Goal: Check status: Check status

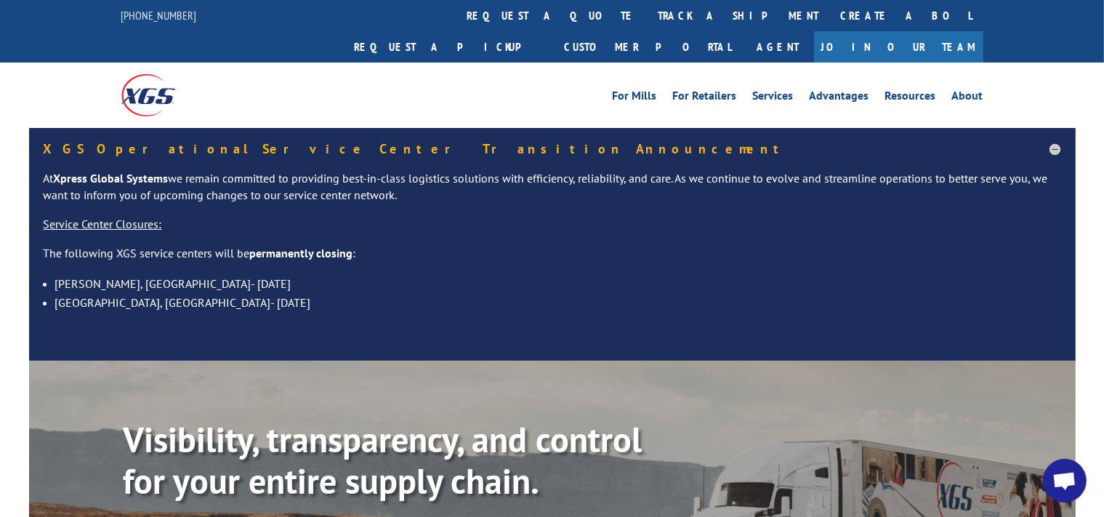
click at [648, 16] on link "track a shipment" at bounding box center [739, 15] width 182 height 31
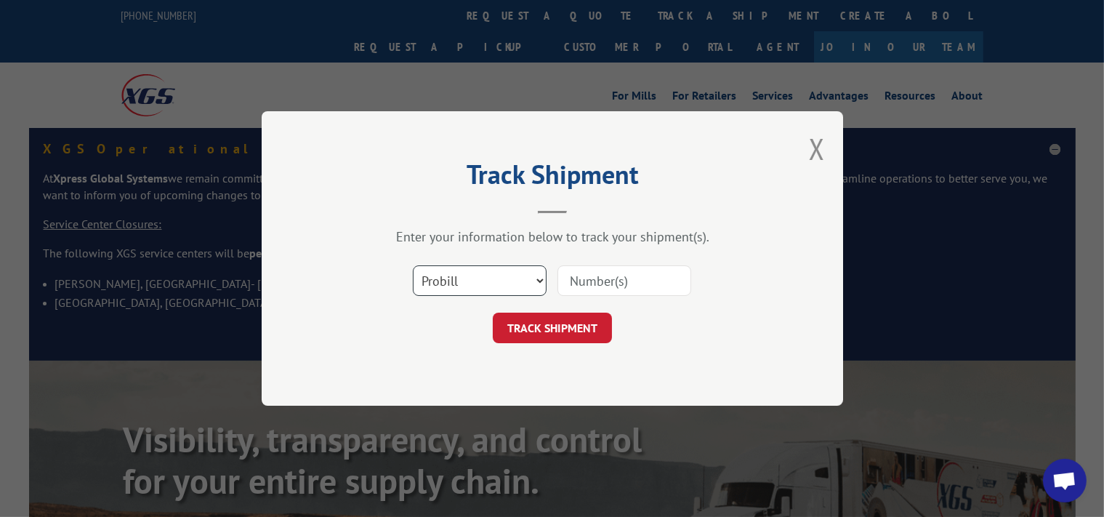
click at [413, 265] on select "Select category... Probill BOL PO" at bounding box center [480, 280] width 134 height 31
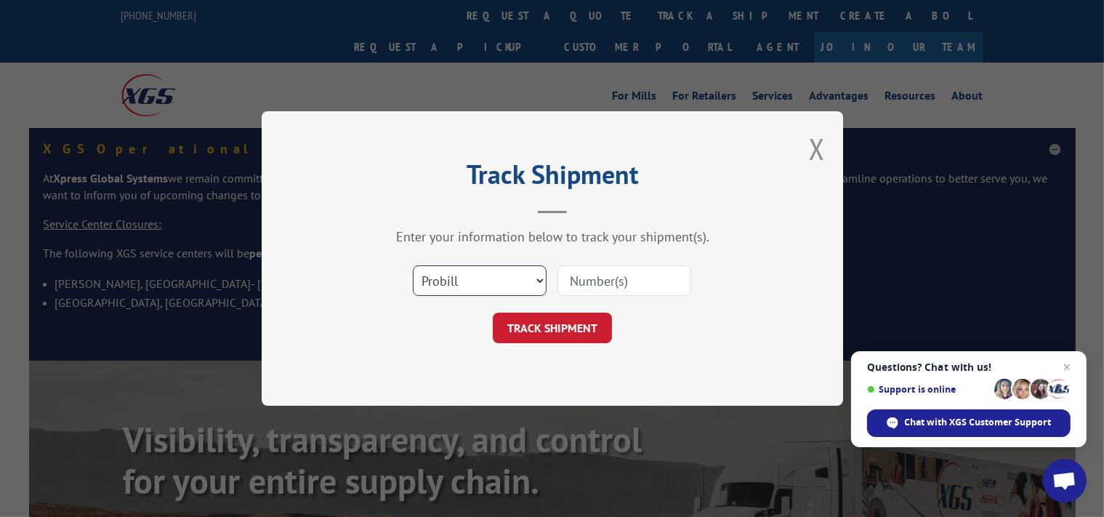
click option "Probill" at bounding box center [0, 0] width 0 height 0
click at [579, 278] on input at bounding box center [625, 280] width 134 height 31
type input "6007004"
click button "TRACK SHIPMENT" at bounding box center [552, 328] width 119 height 31
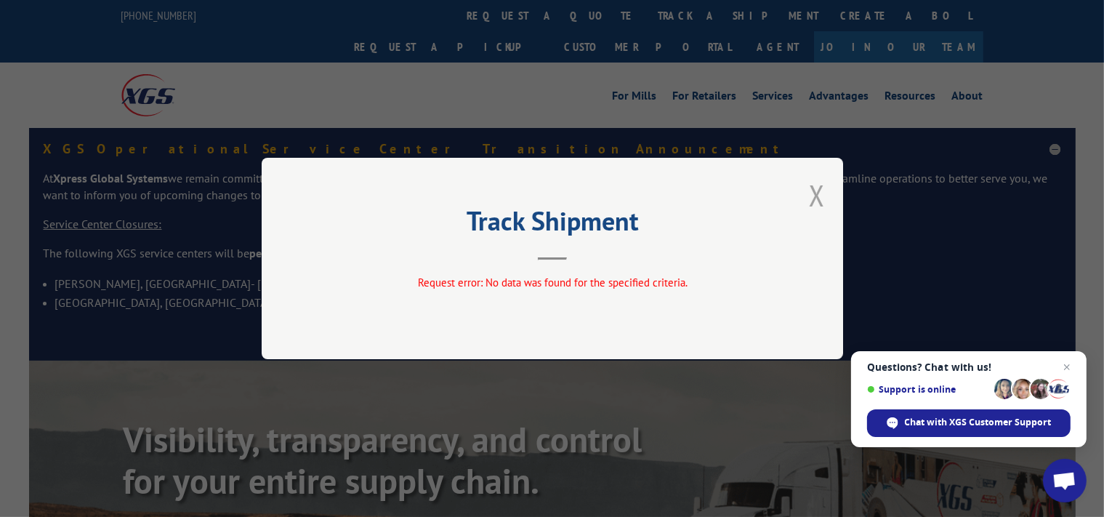
click at [821, 190] on button "Close modal" at bounding box center [817, 195] width 16 height 39
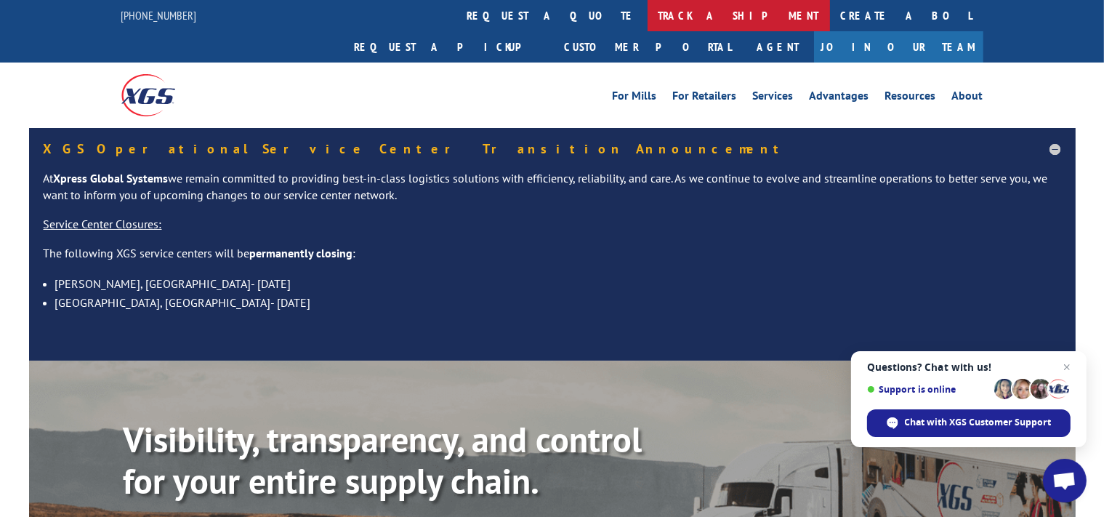
click at [648, 17] on link "track a shipment" at bounding box center [739, 15] width 182 height 31
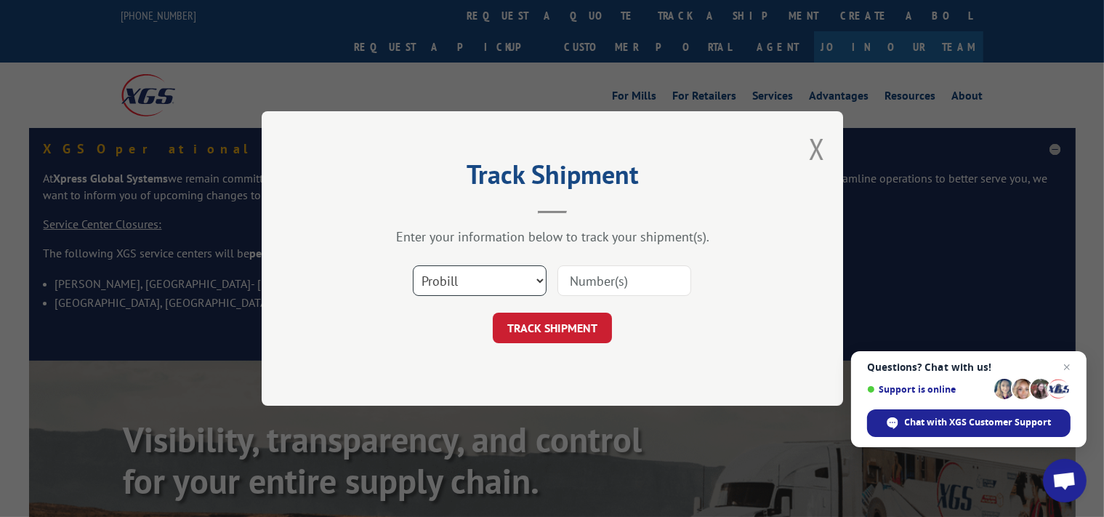
click at [413, 265] on select "Select category... Probill BOL PO" at bounding box center [480, 280] width 134 height 31
select select "bol"
click option "BOL" at bounding box center [0, 0] width 0 height 0
click at [579, 286] on input at bounding box center [625, 280] width 134 height 31
type input "6007004"
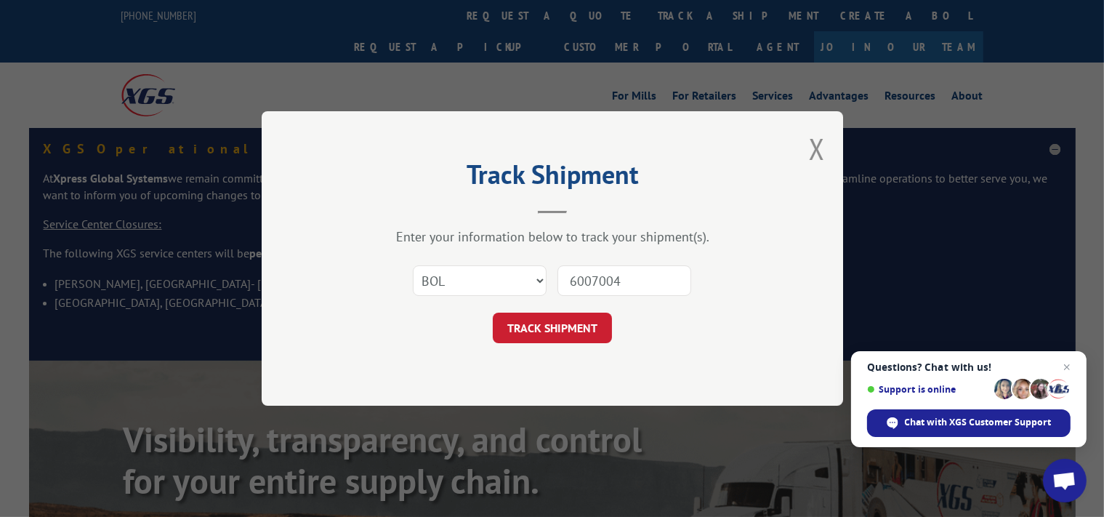
click button "TRACK SHIPMENT" at bounding box center [552, 328] width 119 height 31
